Goal: Task Accomplishment & Management: Complete application form

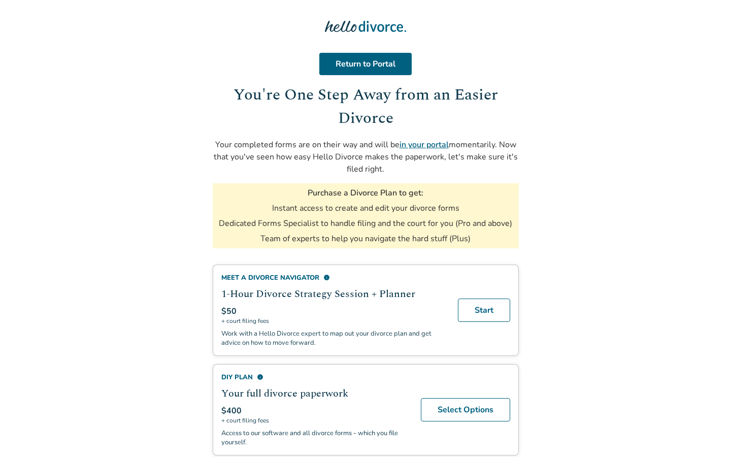
click at [431, 145] on link "in your portal" at bounding box center [423, 144] width 49 height 11
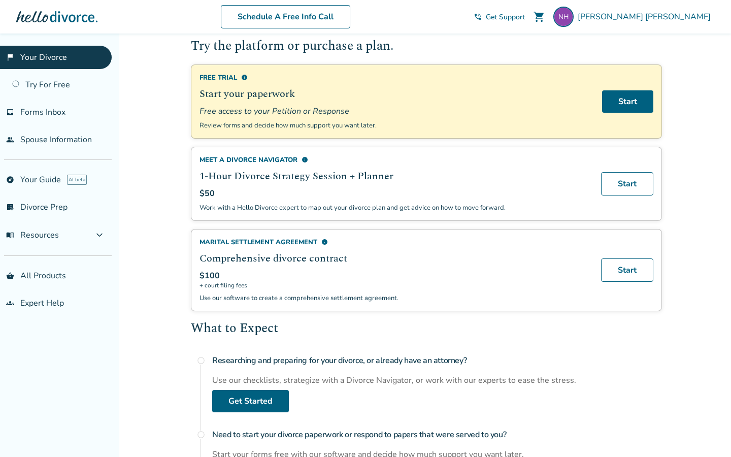
scroll to position [91, 0]
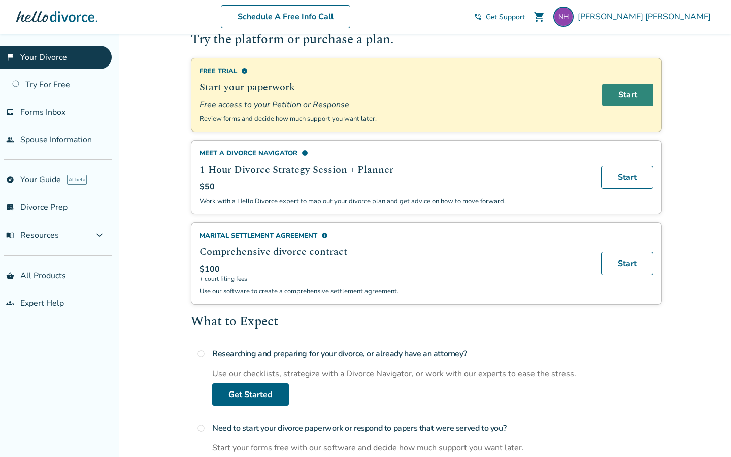
click at [639, 98] on link "Start" at bounding box center [627, 95] width 51 height 22
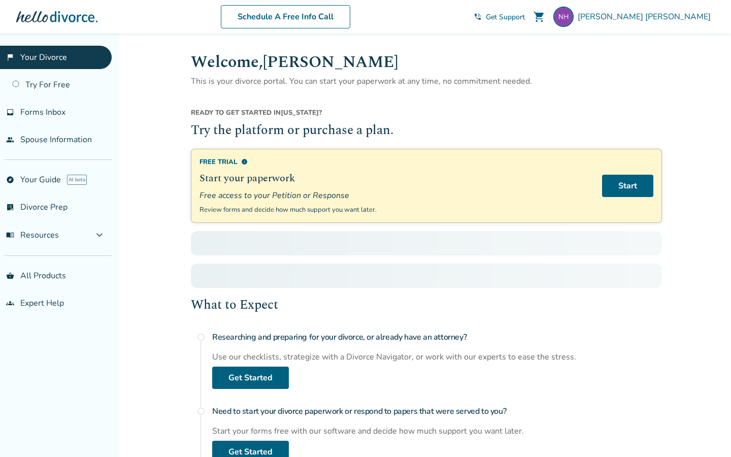
scroll to position [91, 0]
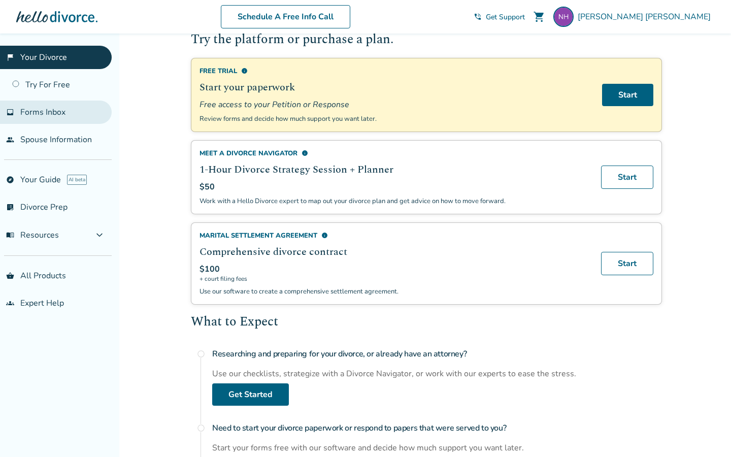
click at [47, 110] on span "Forms Inbox" at bounding box center [42, 112] width 45 height 11
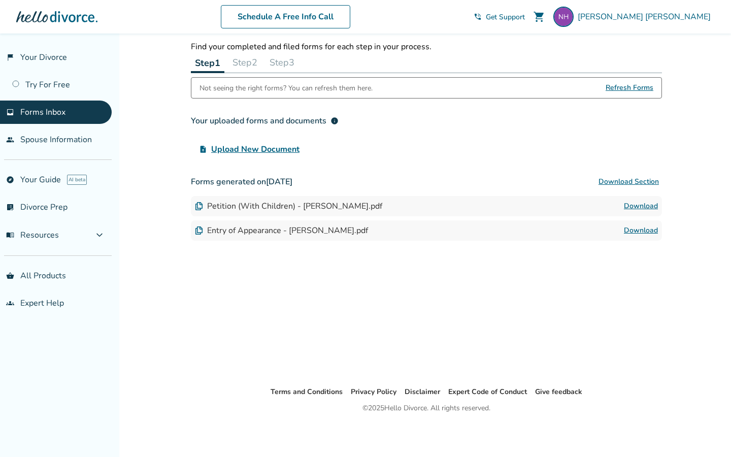
scroll to position [33, 0]
click at [652, 202] on link "Download" at bounding box center [640, 206] width 34 height 12
click at [287, 226] on div "Entry of Appearance - [PERSON_NAME].pdf" at bounding box center [281, 230] width 173 height 11
click at [651, 230] on link "Download" at bounding box center [640, 230] width 34 height 12
click at [70, 145] on link "people Spouse Information" at bounding box center [56, 139] width 112 height 23
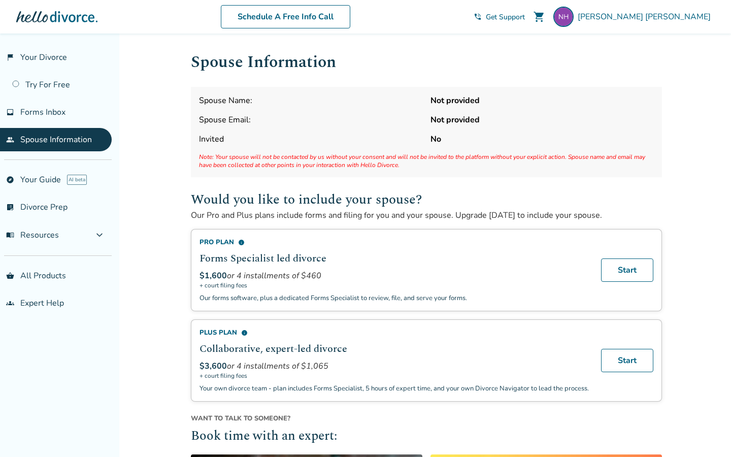
click at [469, 104] on strong "Not provided" at bounding box center [541, 100] width 223 height 11
click at [56, 55] on link "flag_2 Your Divorce" at bounding box center [56, 57] width 112 height 23
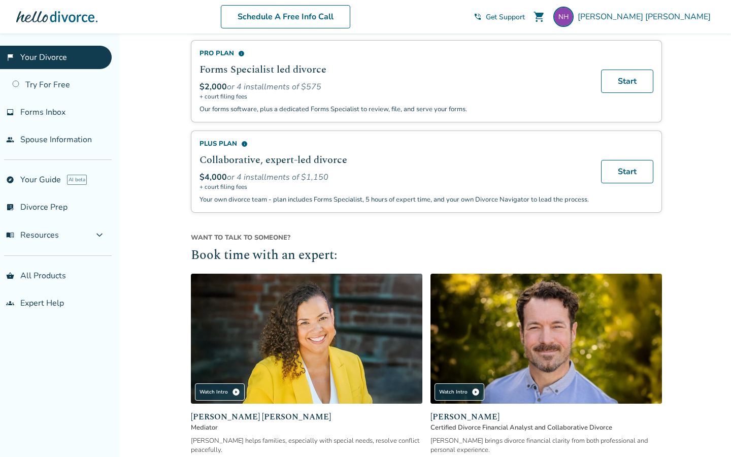
scroll to position [731, 0]
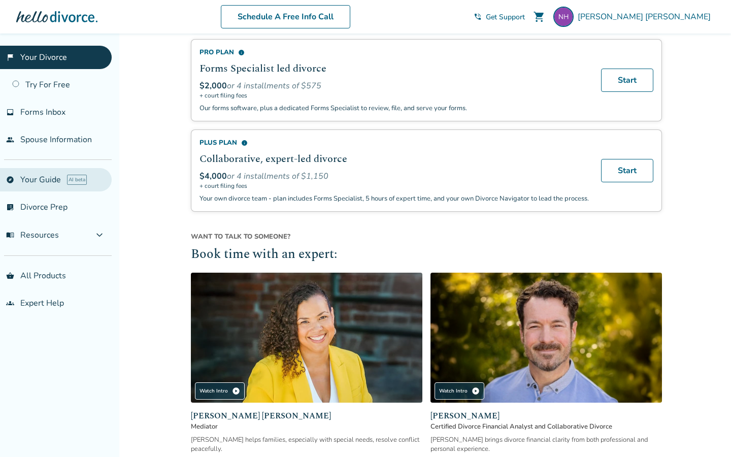
click at [42, 185] on link "explore Your Guide AI beta" at bounding box center [56, 179] width 112 height 23
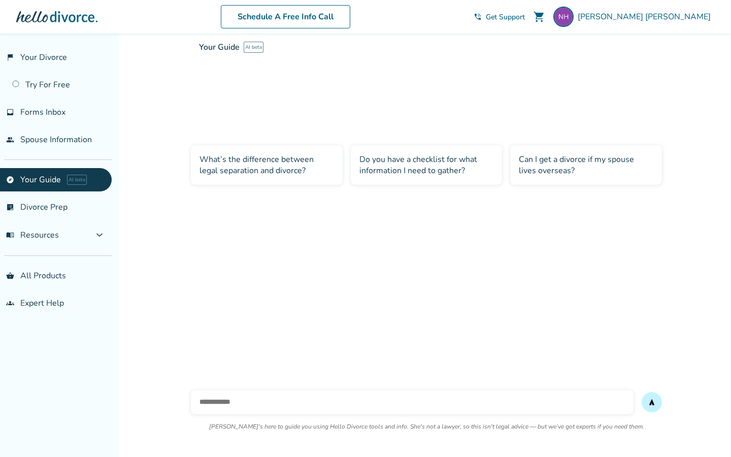
scroll to position [33, 0]
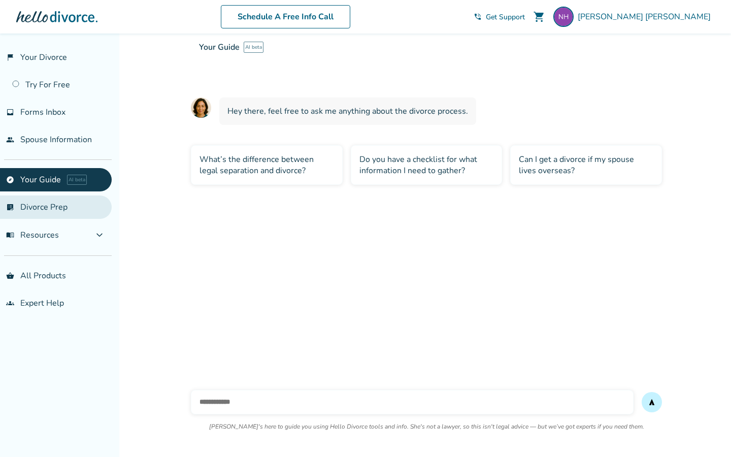
click at [40, 211] on link "list_alt_check Divorce Prep" at bounding box center [56, 206] width 112 height 23
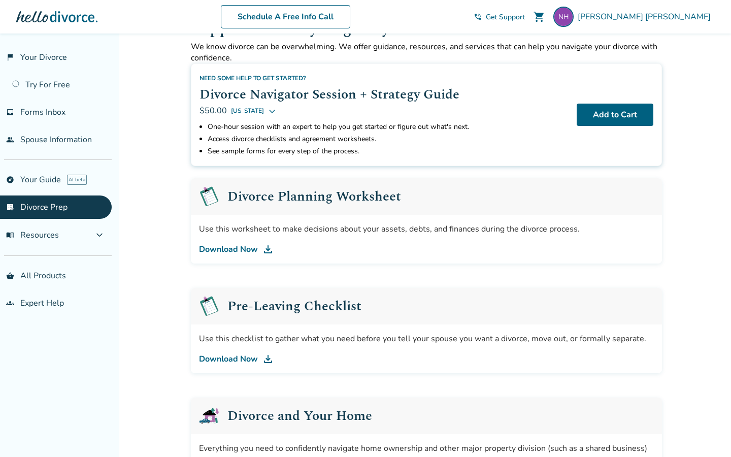
click at [242, 251] on link "Download Now" at bounding box center [426, 249] width 455 height 12
click at [239, 358] on link "Download Now" at bounding box center [426, 359] width 455 height 12
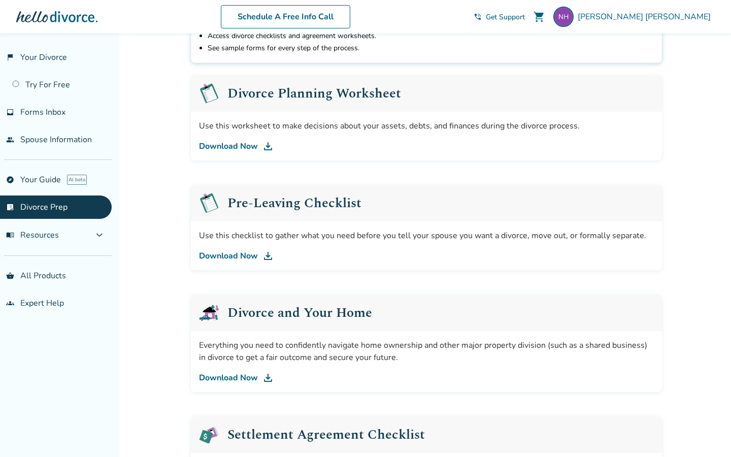
scroll to position [140, 0]
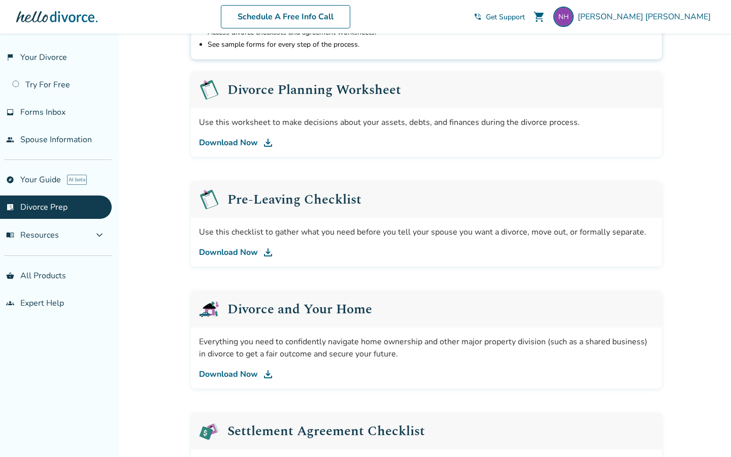
click at [245, 370] on link "Download Now" at bounding box center [426, 374] width 455 height 12
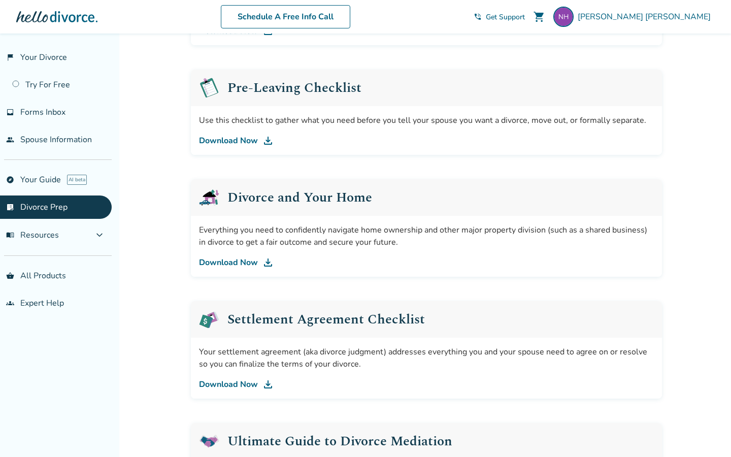
scroll to position [255, 0]
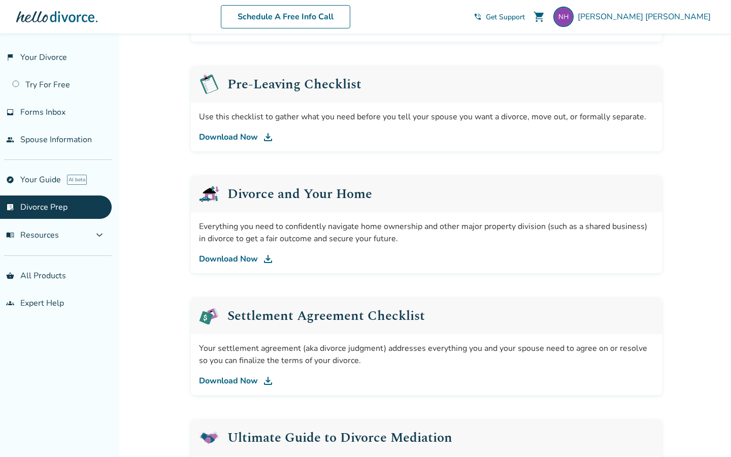
click at [244, 392] on div "Your settlement agreement (aka divorce judgment) addresses everything you and y…" at bounding box center [426, 364] width 471 height 61
click at [250, 379] on link "Download Now" at bounding box center [426, 380] width 455 height 12
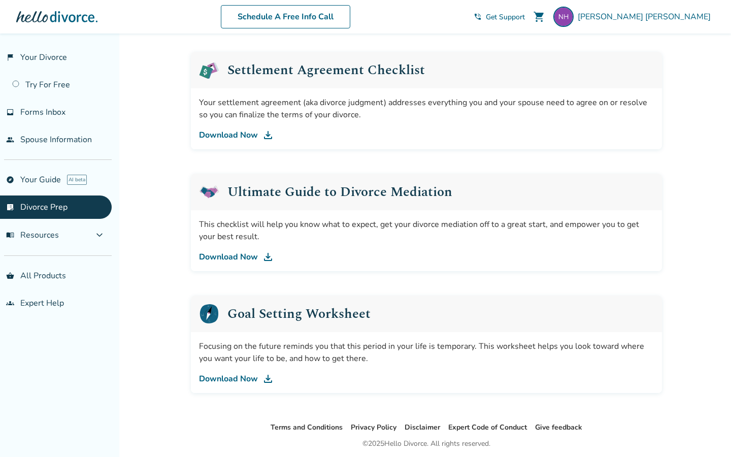
scroll to position [536, 0]
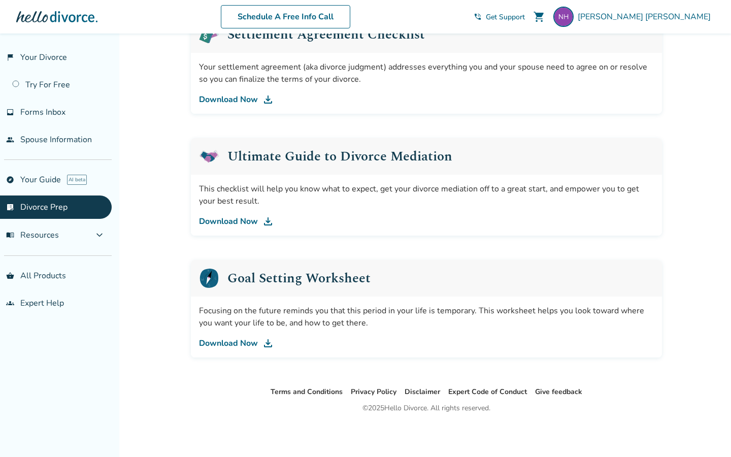
click at [229, 220] on link "Download Now" at bounding box center [426, 221] width 455 height 12
click at [236, 343] on link "Download Now" at bounding box center [426, 343] width 455 height 12
click at [54, 244] on button "menu_book Resources expand_more" at bounding box center [56, 235] width 112 height 24
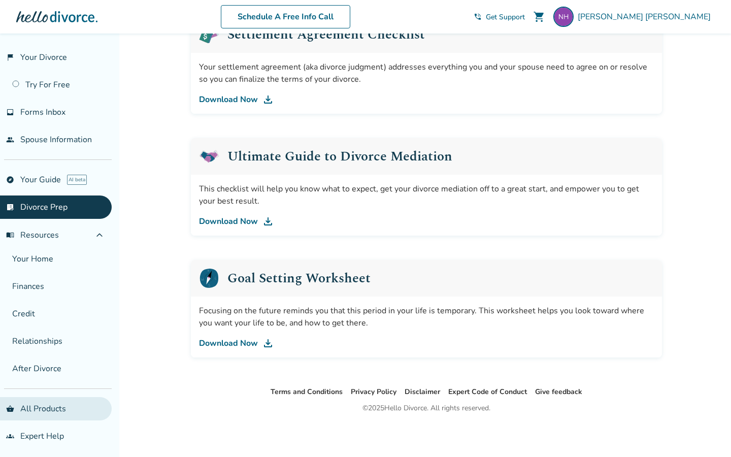
click at [54, 402] on link "shopping_basket All Products" at bounding box center [56, 408] width 112 height 23
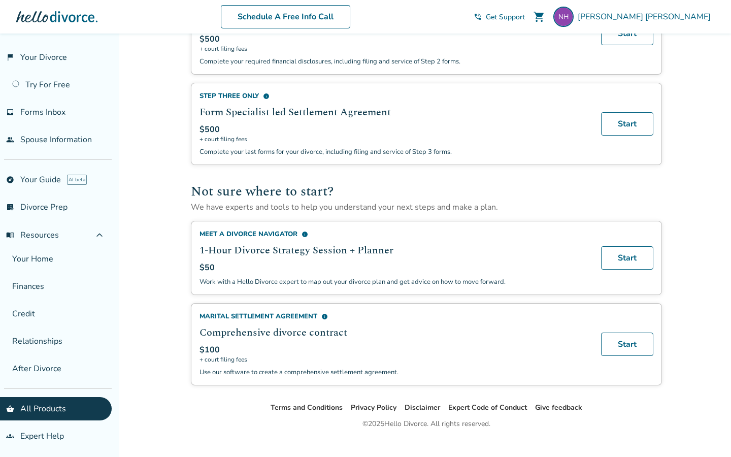
scroll to position [559, 0]
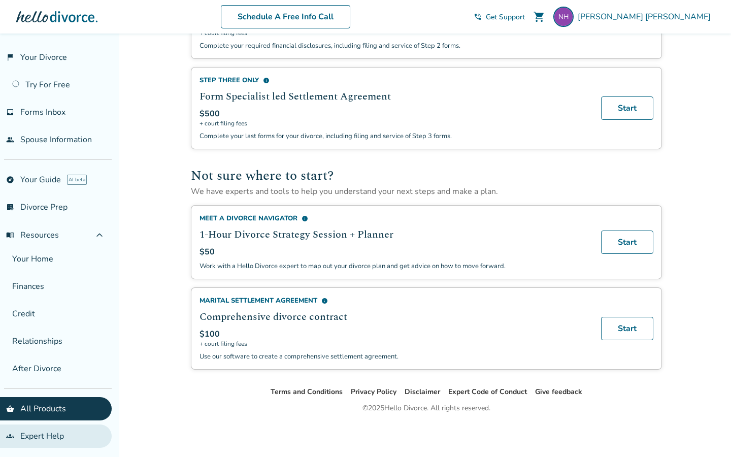
click at [50, 437] on link "groups Expert Help" at bounding box center [56, 435] width 112 height 23
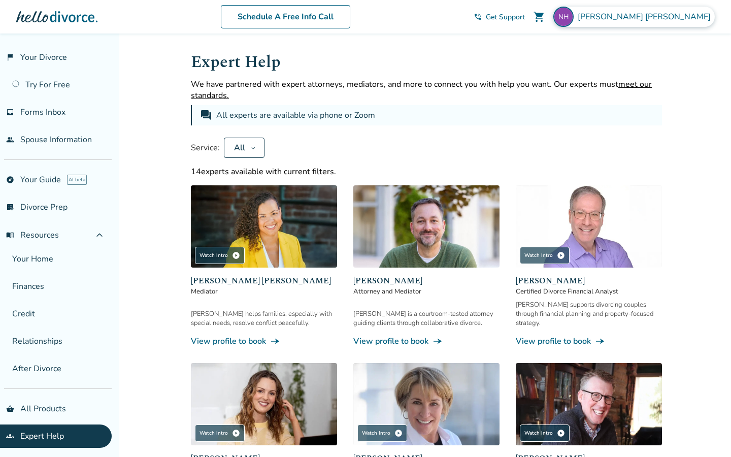
click at [573, 23] on img at bounding box center [563, 17] width 20 height 20
click at [65, 120] on link "inbox Forms Inbox" at bounding box center [56, 111] width 112 height 23
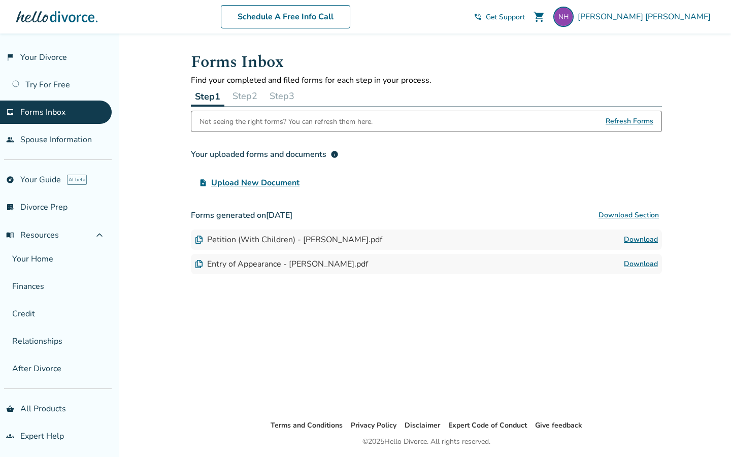
click at [252, 92] on button "Step 2" at bounding box center [244, 96] width 33 height 20
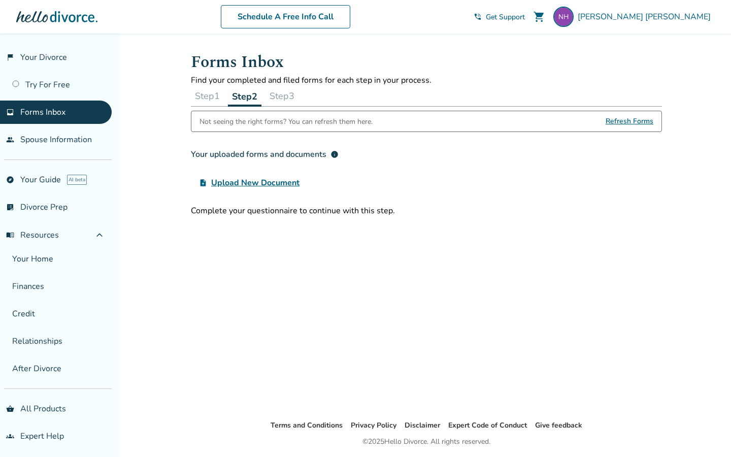
click at [289, 97] on button "Step 3" at bounding box center [281, 96] width 33 height 20
